Goal: Information Seeking & Learning: Learn about a topic

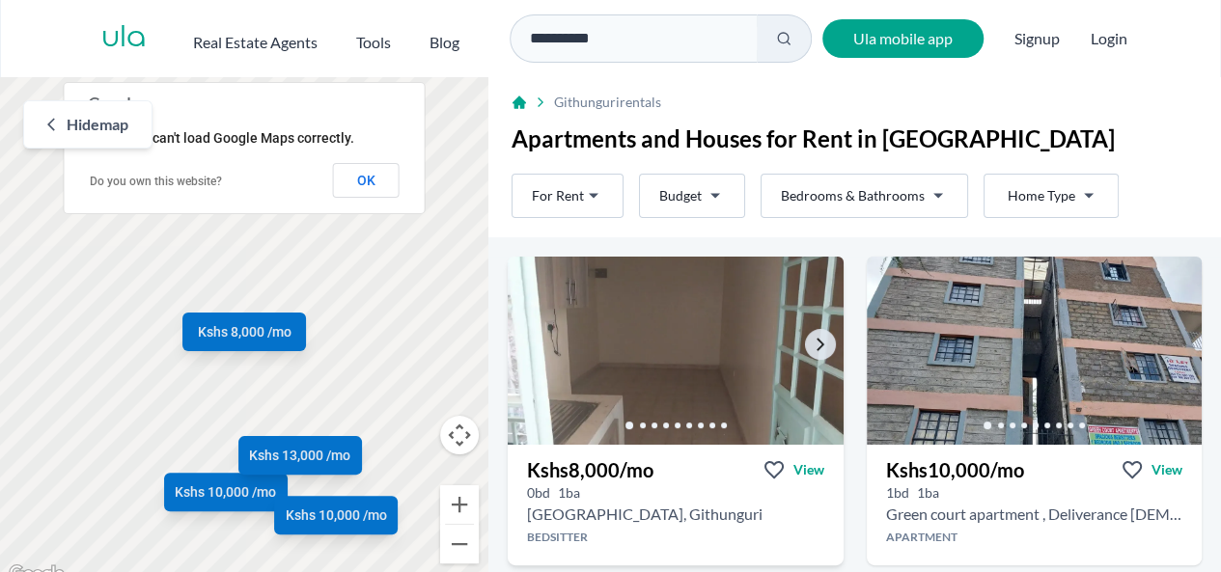
click at [661, 362] on img at bounding box center [675, 351] width 352 height 198
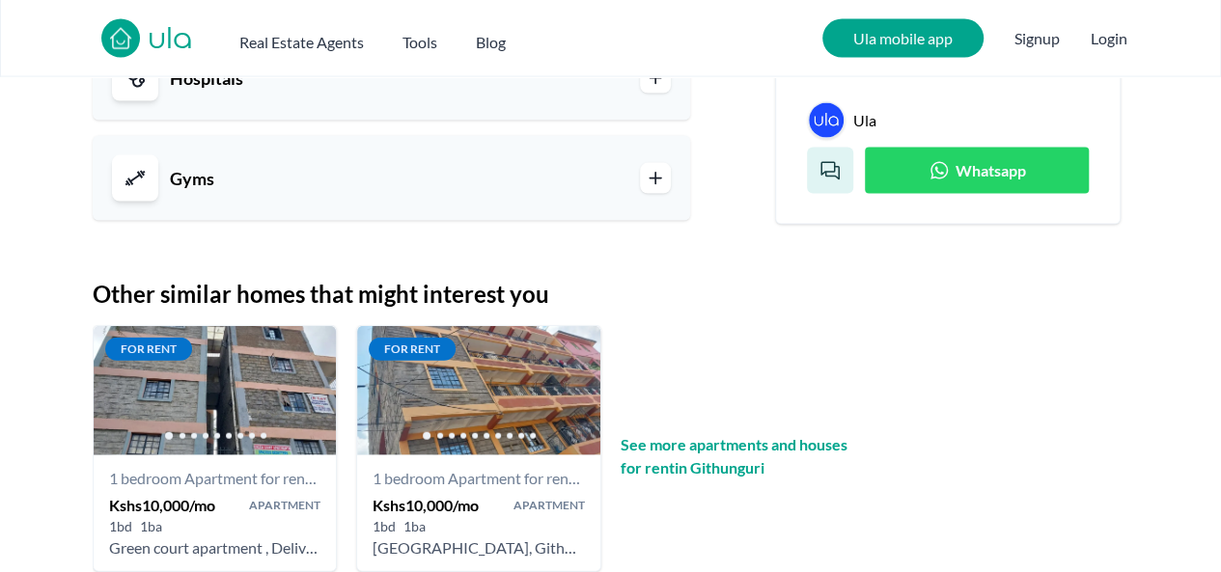
scroll to position [2186, 0]
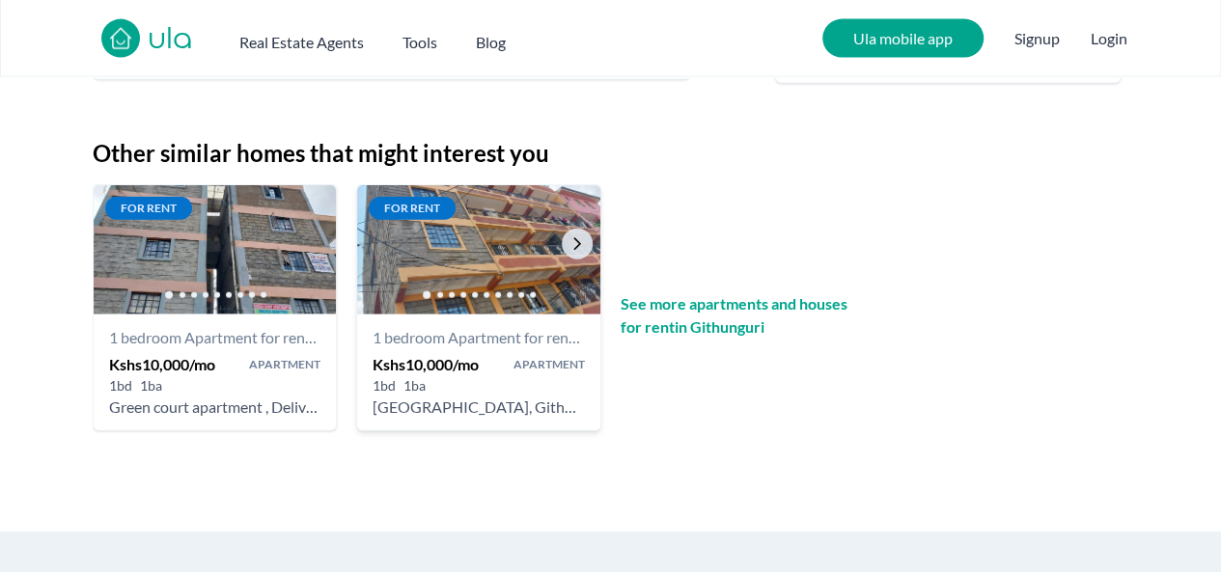
click at [540, 271] on img at bounding box center [478, 249] width 255 height 136
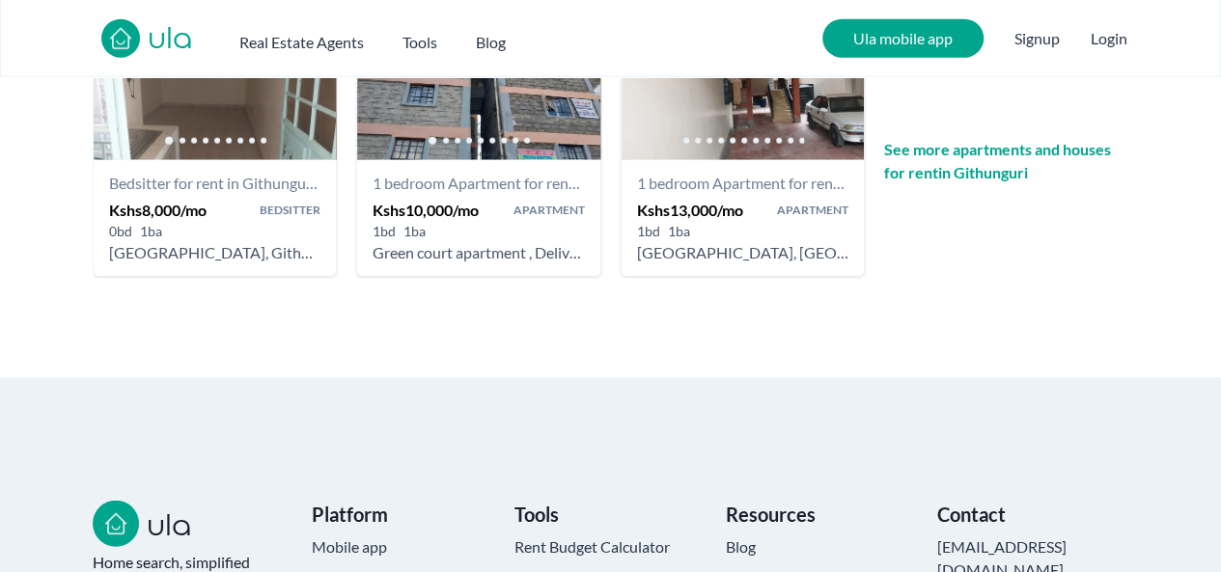
scroll to position [2418, 0]
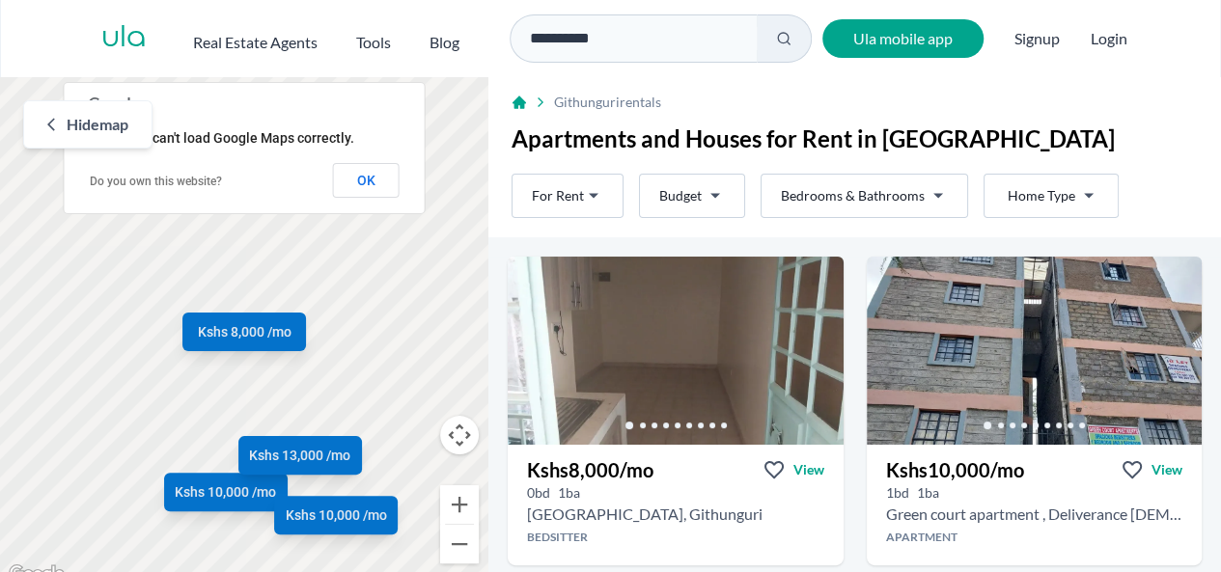
scroll to position [14, 0]
